Goal: Check status: Check status

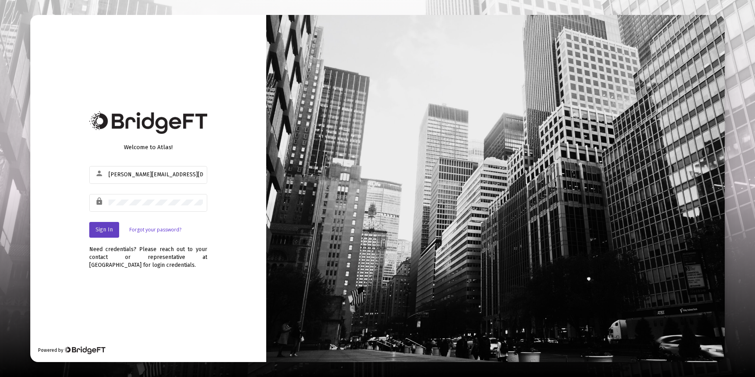
click at [104, 227] on span "Sign In" at bounding box center [104, 229] width 17 height 7
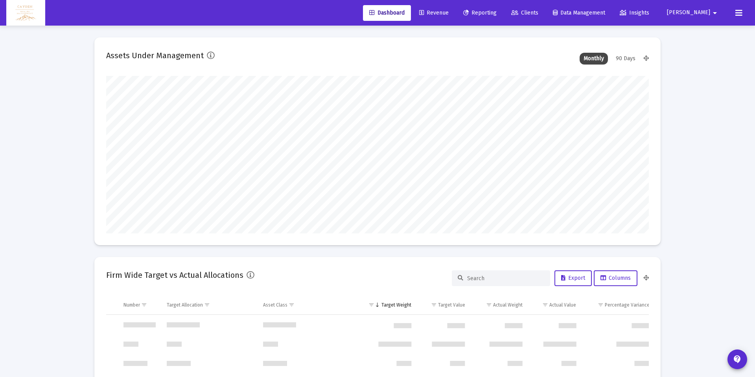
scroll to position [157, 292]
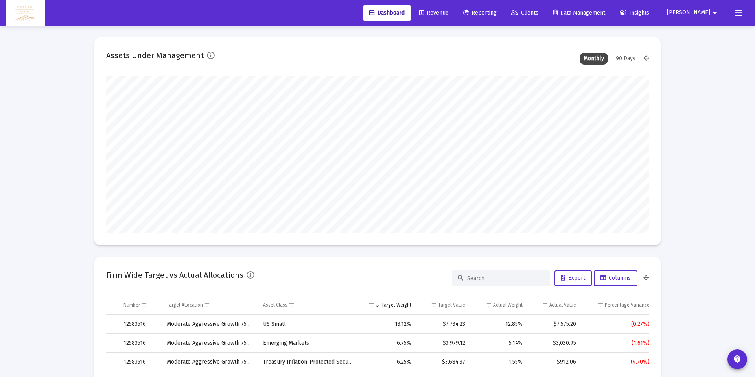
type input "[DATE]"
type input "5280-01-01"
click at [503, 17] on link "Reporting" at bounding box center [480, 13] width 46 height 16
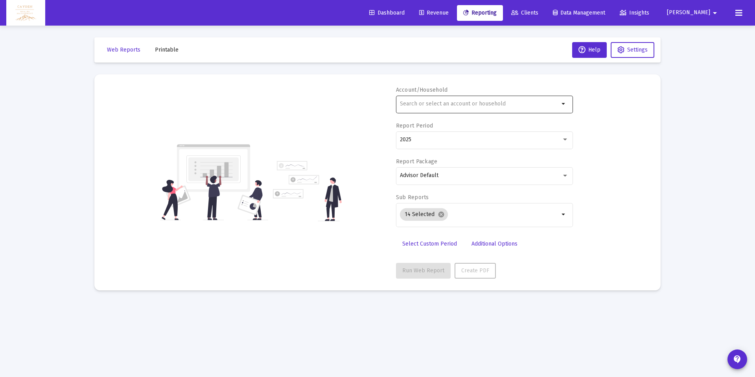
click at [441, 109] on div at bounding box center [479, 103] width 159 height 19
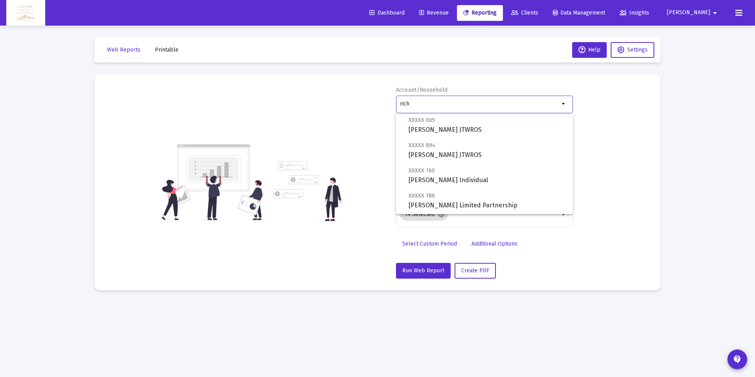
scroll to position [157, 0]
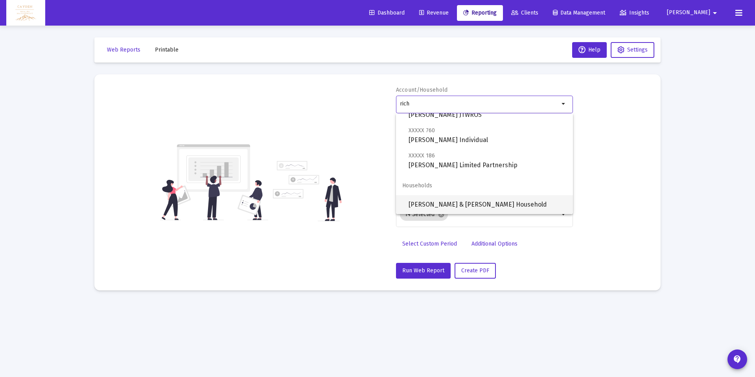
click at [446, 203] on span "[PERSON_NAME] & [PERSON_NAME] Household" at bounding box center [487, 204] width 158 height 19
type input "[PERSON_NAME] & [PERSON_NAME] Household"
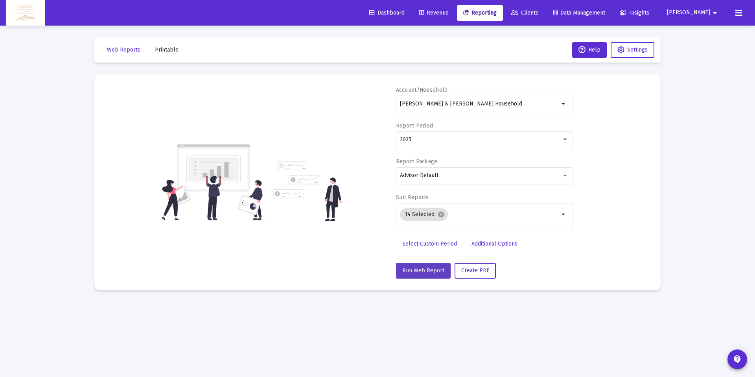
click at [428, 272] on span "Run Web Report" at bounding box center [423, 270] width 42 height 7
select select "View all"
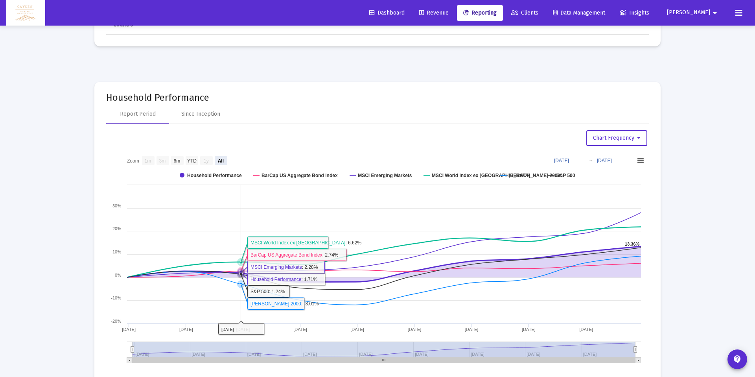
scroll to position [1272, 0]
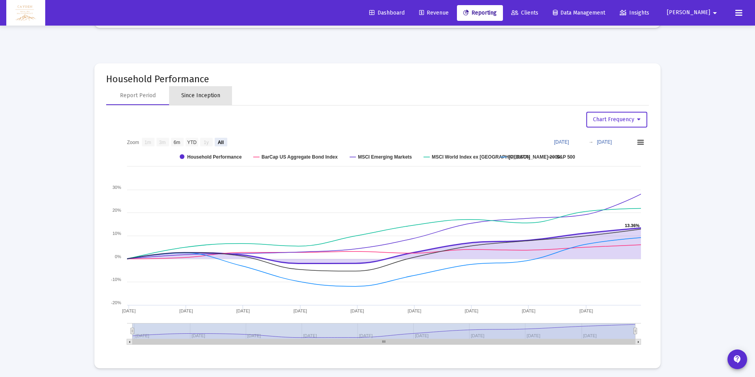
click at [208, 96] on div "Since Inception" at bounding box center [200, 96] width 39 height 8
select select "View all"
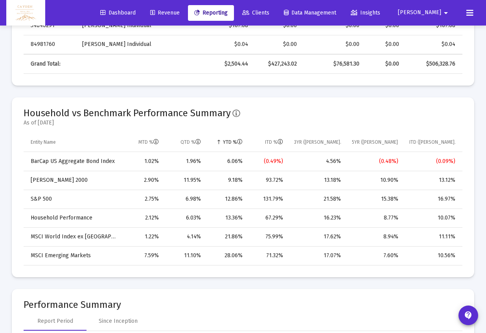
scroll to position [549, 0]
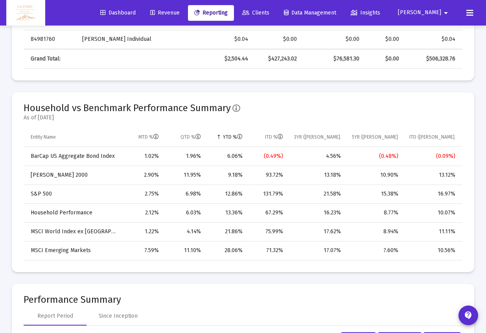
drag, startPoint x: 230, startPoint y: 214, endPoint x: 221, endPoint y: 214, distance: 8.7
click at [221, 214] on td "13.36%" at bounding box center [227, 213] width 42 height 19
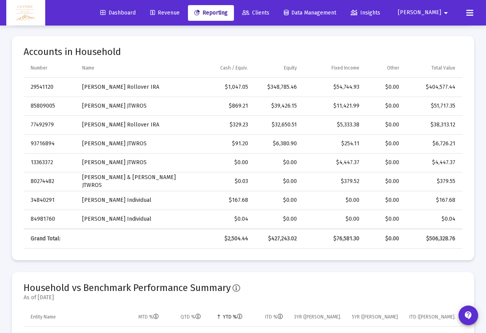
scroll to position [368, 0]
drag, startPoint x: 230, startPoint y: 129, endPoint x: 441, endPoint y: 132, distance: 211.1
click at [441, 132] on tr "77492979 [PERSON_NAME] Rollover IRA $329.23 $32,650.51 $5,333.38 $0.00 $38,313.…" at bounding box center [243, 125] width 439 height 19
drag, startPoint x: 209, startPoint y: 89, endPoint x: 461, endPoint y: 92, distance: 252.4
click at [461, 92] on tr "29541120 [PERSON_NAME] Rollover IRA $1,047.05 $348,785.46 $54,744.93 $0.00 $404…" at bounding box center [243, 88] width 439 height 19
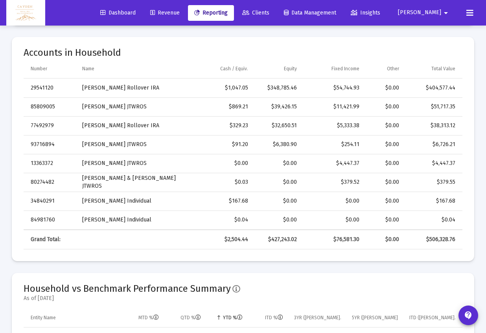
scroll to position [370, 0]
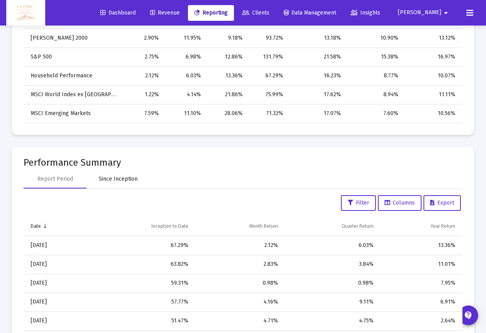
click at [118, 183] on div "Since Inception" at bounding box center [118, 179] width 39 height 8
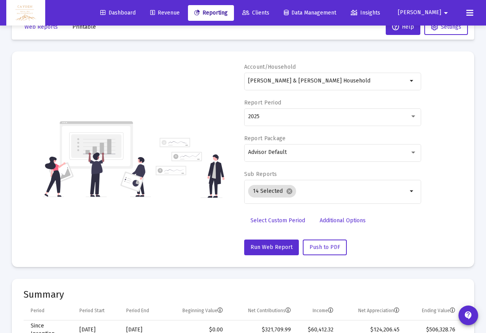
scroll to position [0, 0]
